Goal: Information Seeking & Learning: Learn about a topic

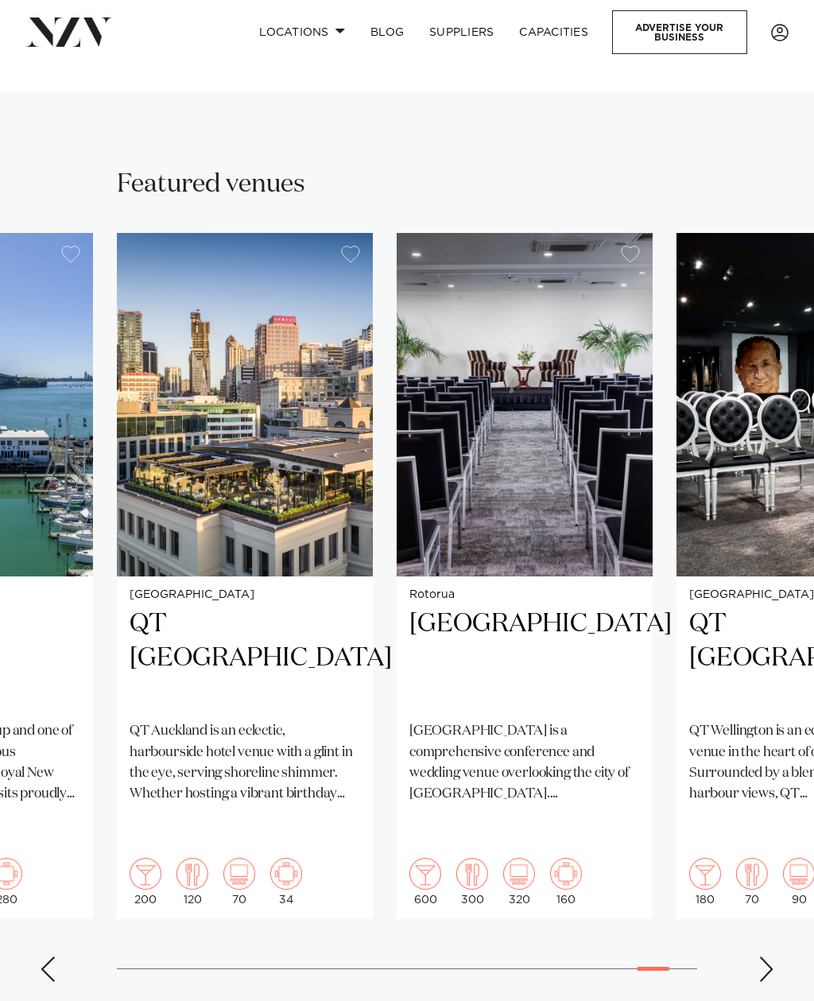
scroll to position [799, 0]
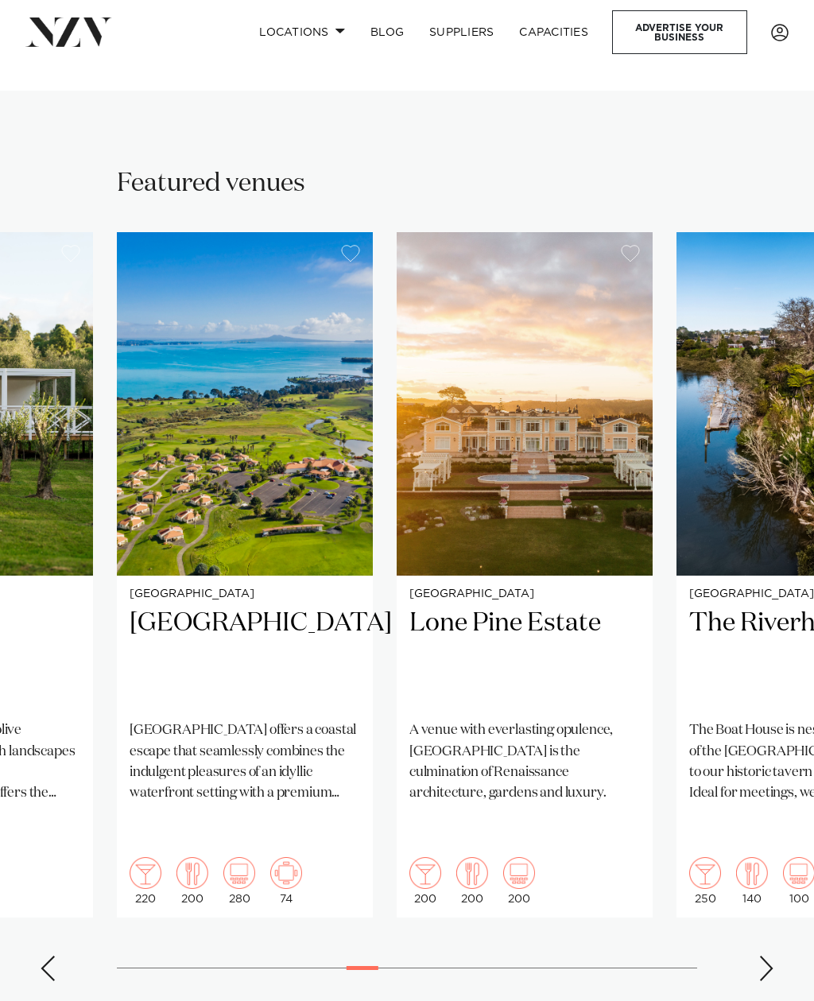
click at [550, 551] on img "17 / 38" at bounding box center [525, 403] width 256 height 343
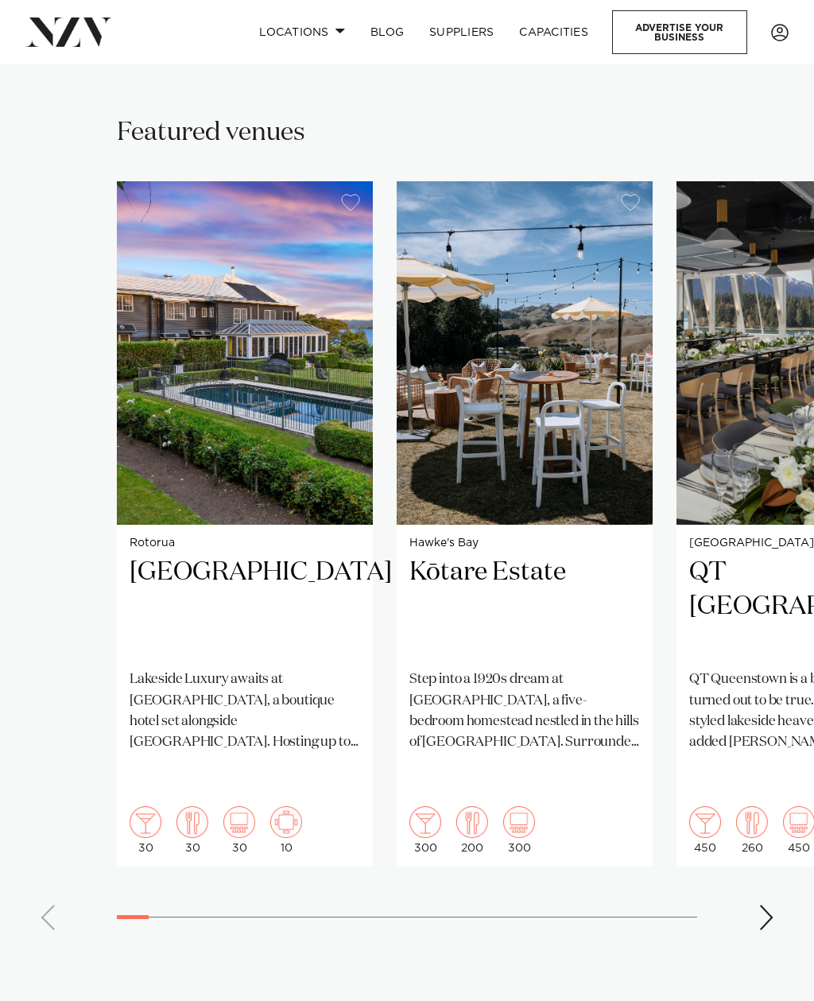
click at [177, 429] on img "1 / 38" at bounding box center [245, 352] width 256 height 343
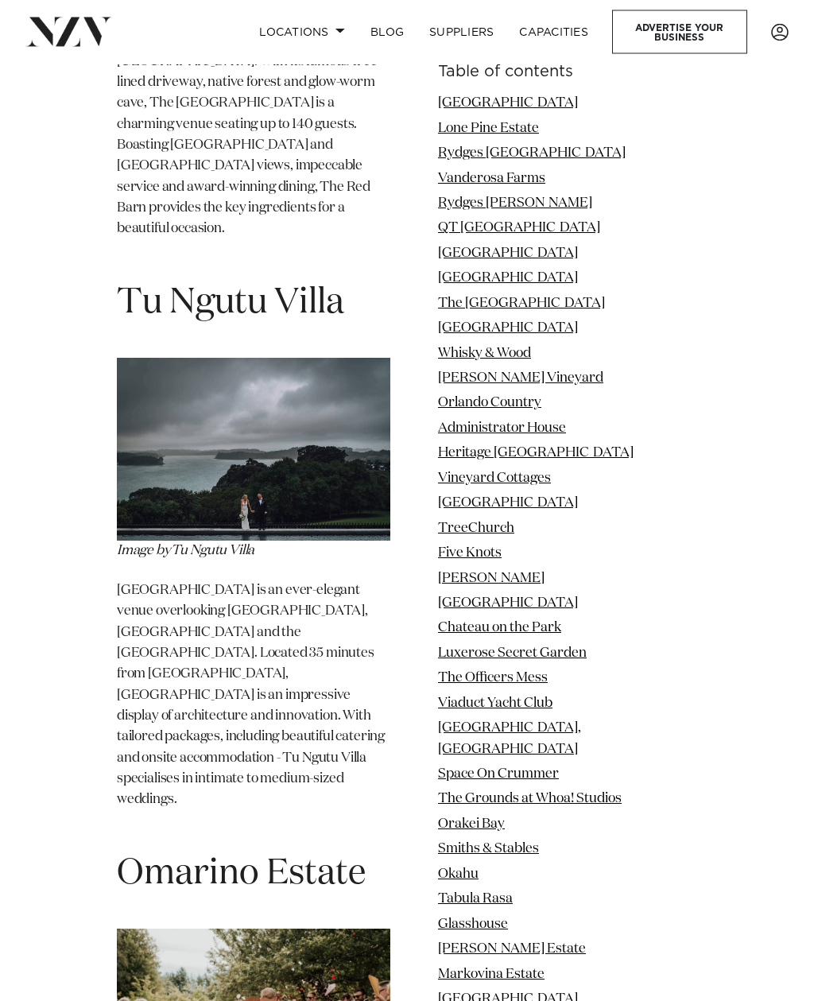
scroll to position [23568, 0]
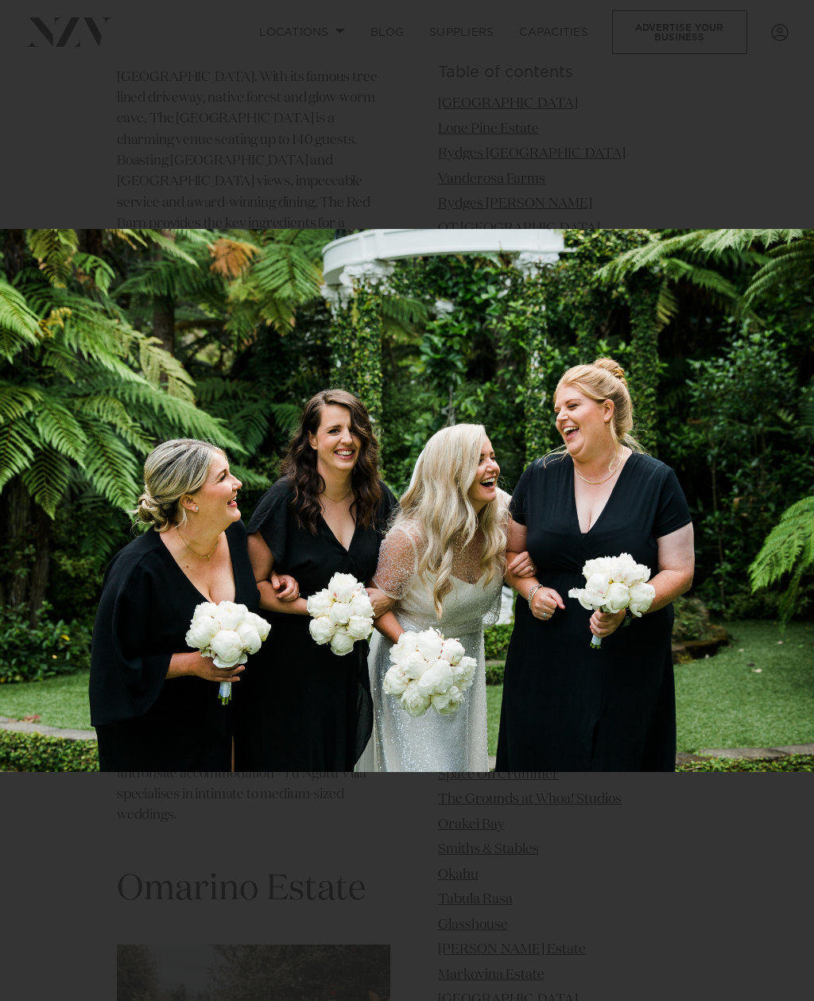
click at [795, 21] on icon at bounding box center [796, 17] width 19 height 19
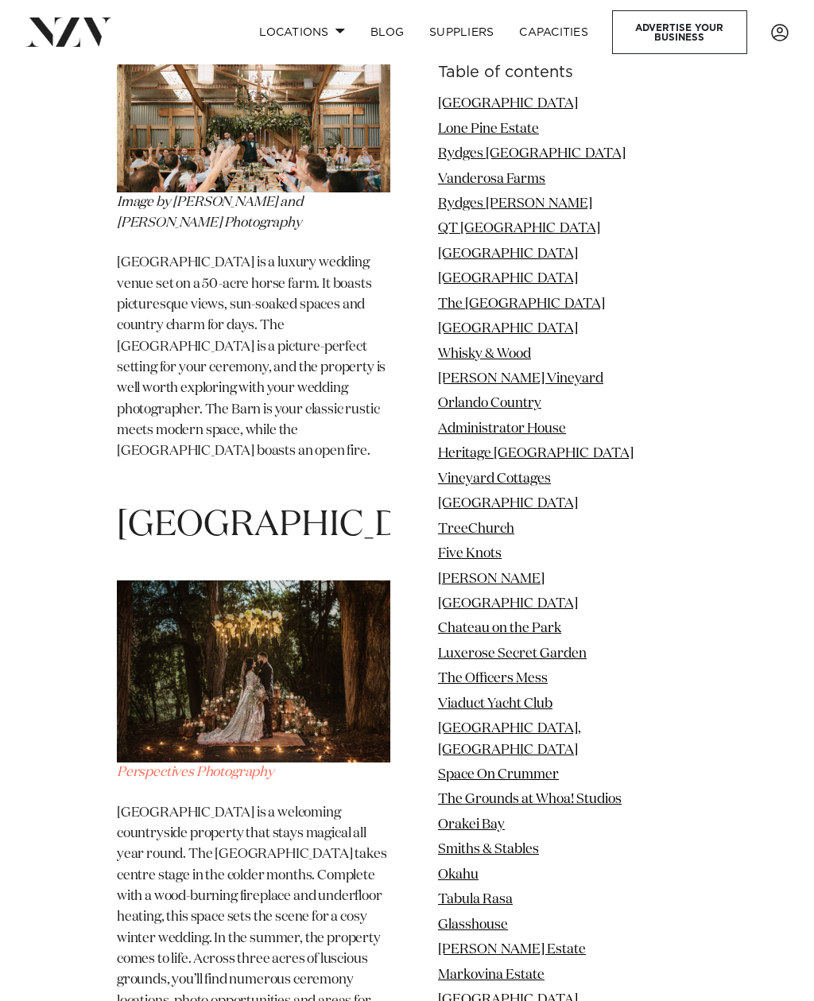
scroll to position [54046, 0]
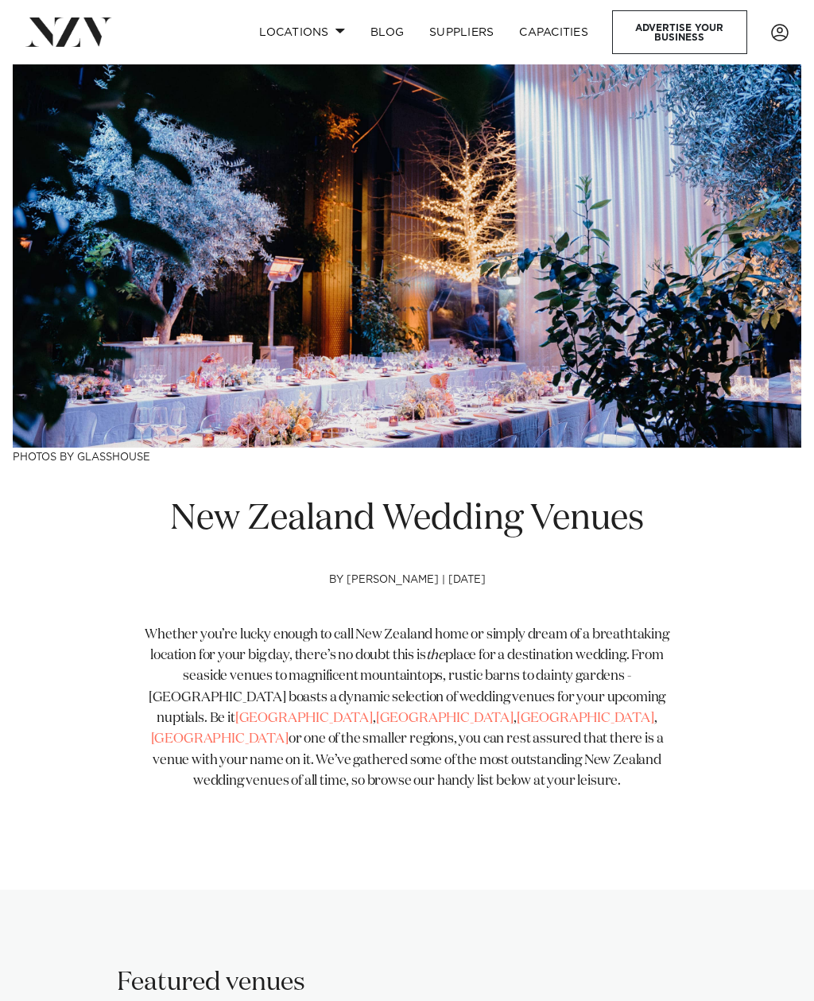
click at [305, 30] on link "Locations" at bounding box center [301, 32] width 111 height 34
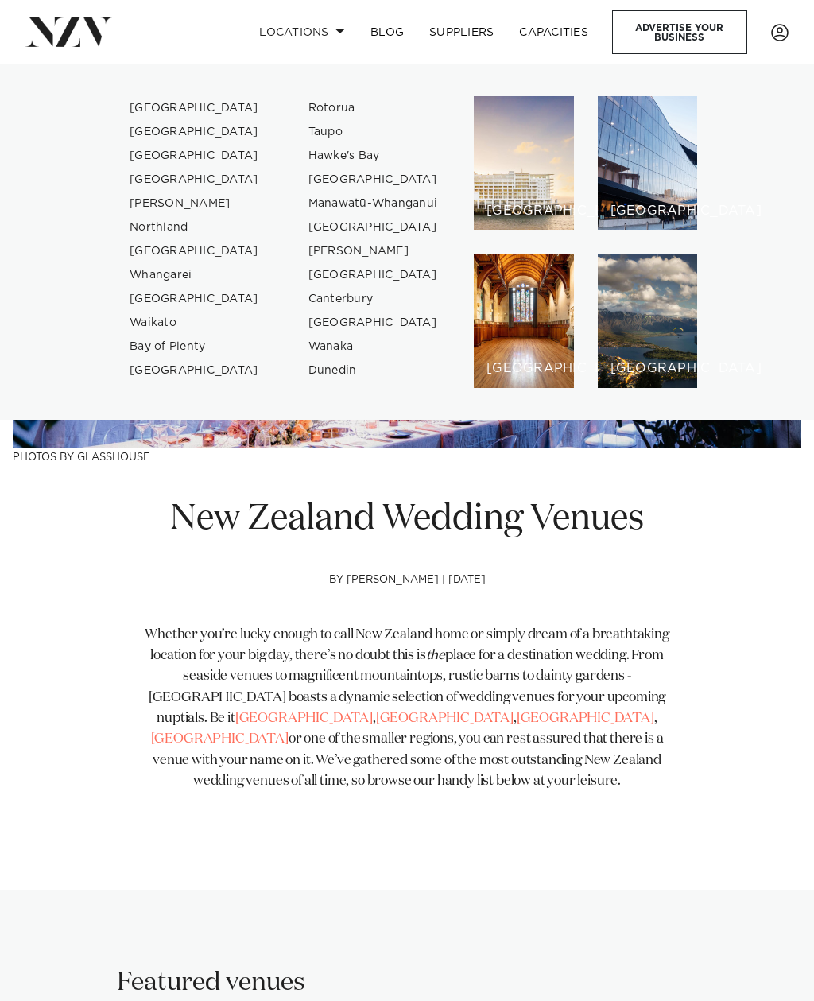
click at [339, 102] on link "Rotorua" at bounding box center [373, 108] width 155 height 24
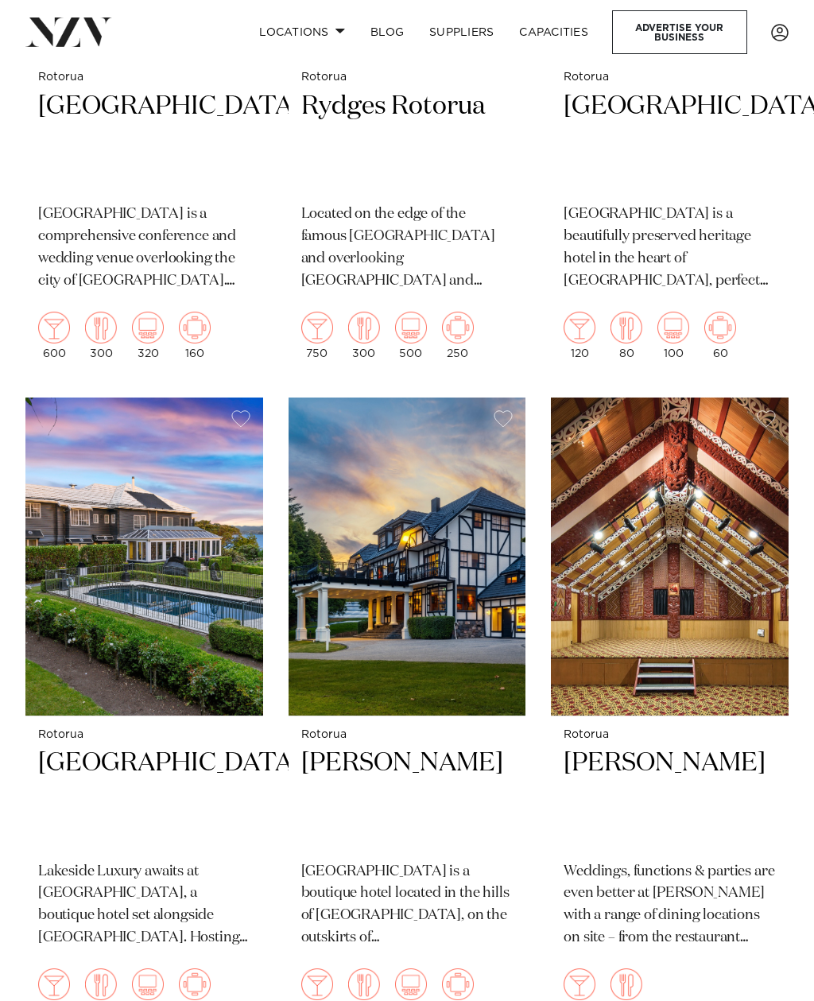
scroll to position [951, 0]
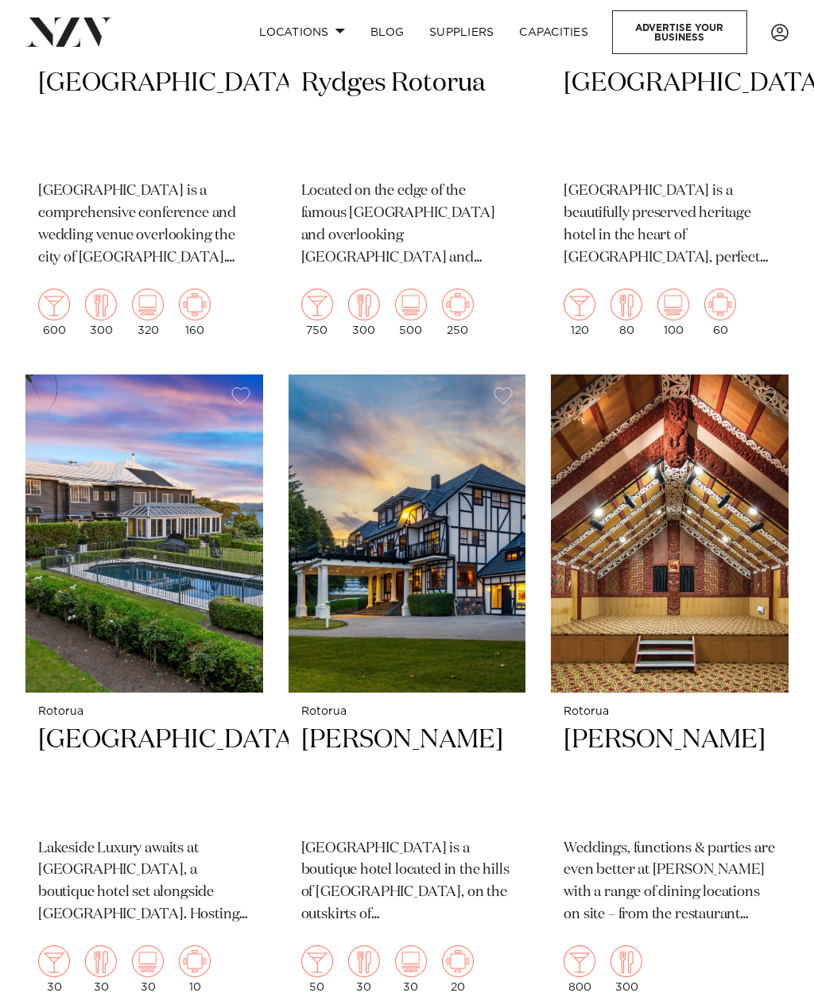
click at [471, 444] on img at bounding box center [408, 533] width 238 height 319
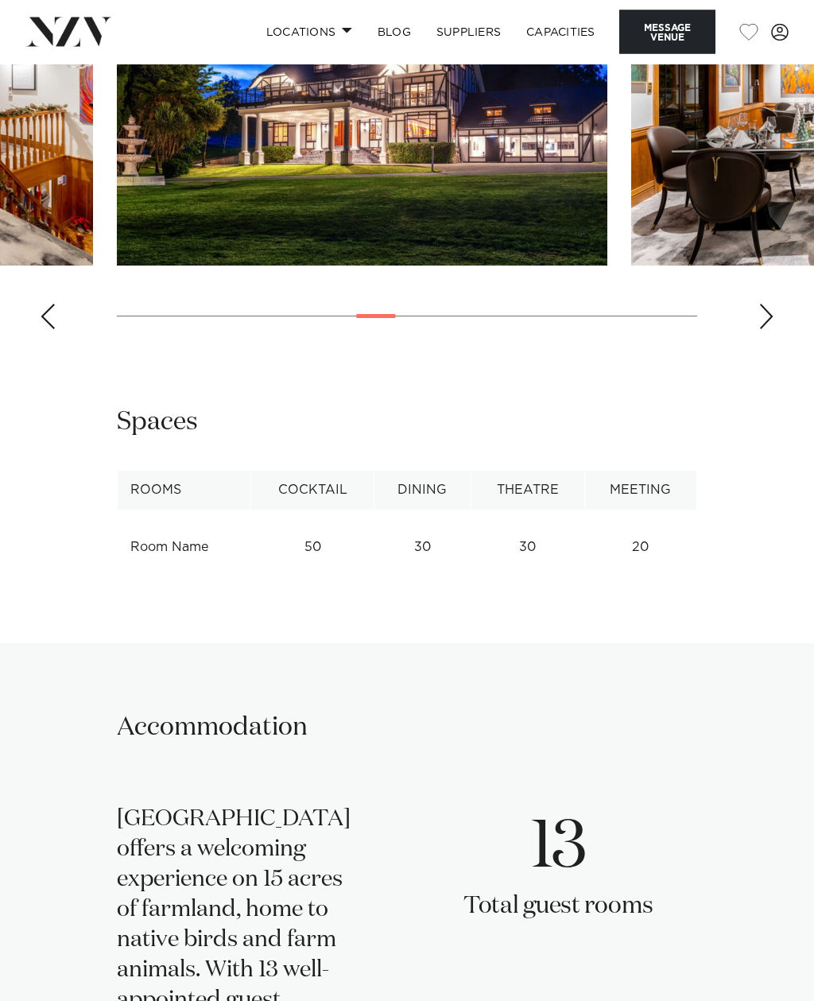
scroll to position [1555, 0]
